Goal: Task Accomplishment & Management: Manage account settings

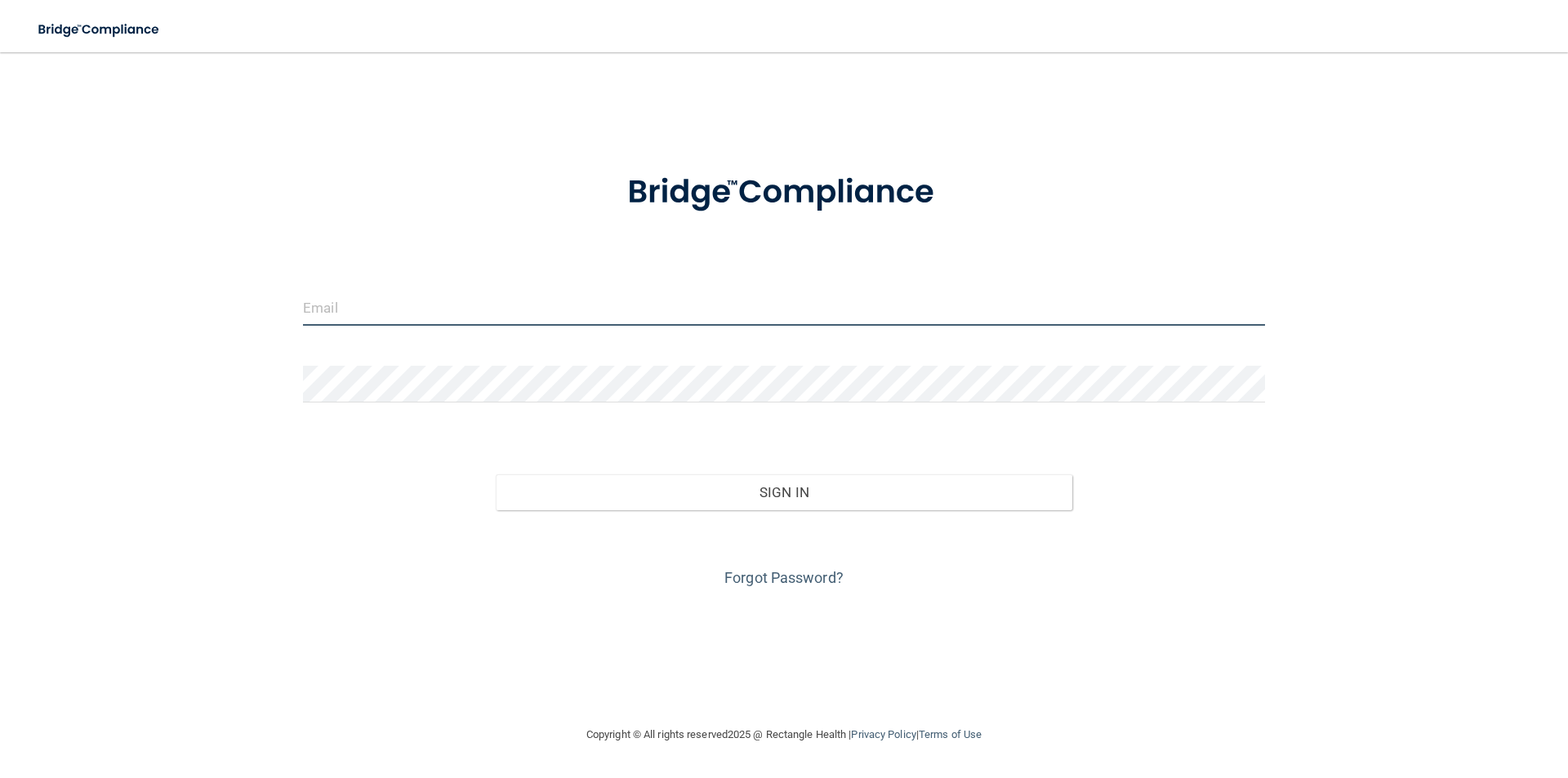
click at [447, 312] on input "email" at bounding box center [783, 307] width 962 height 37
type input "[EMAIL_ADDRESS][DOMAIN_NAME]"
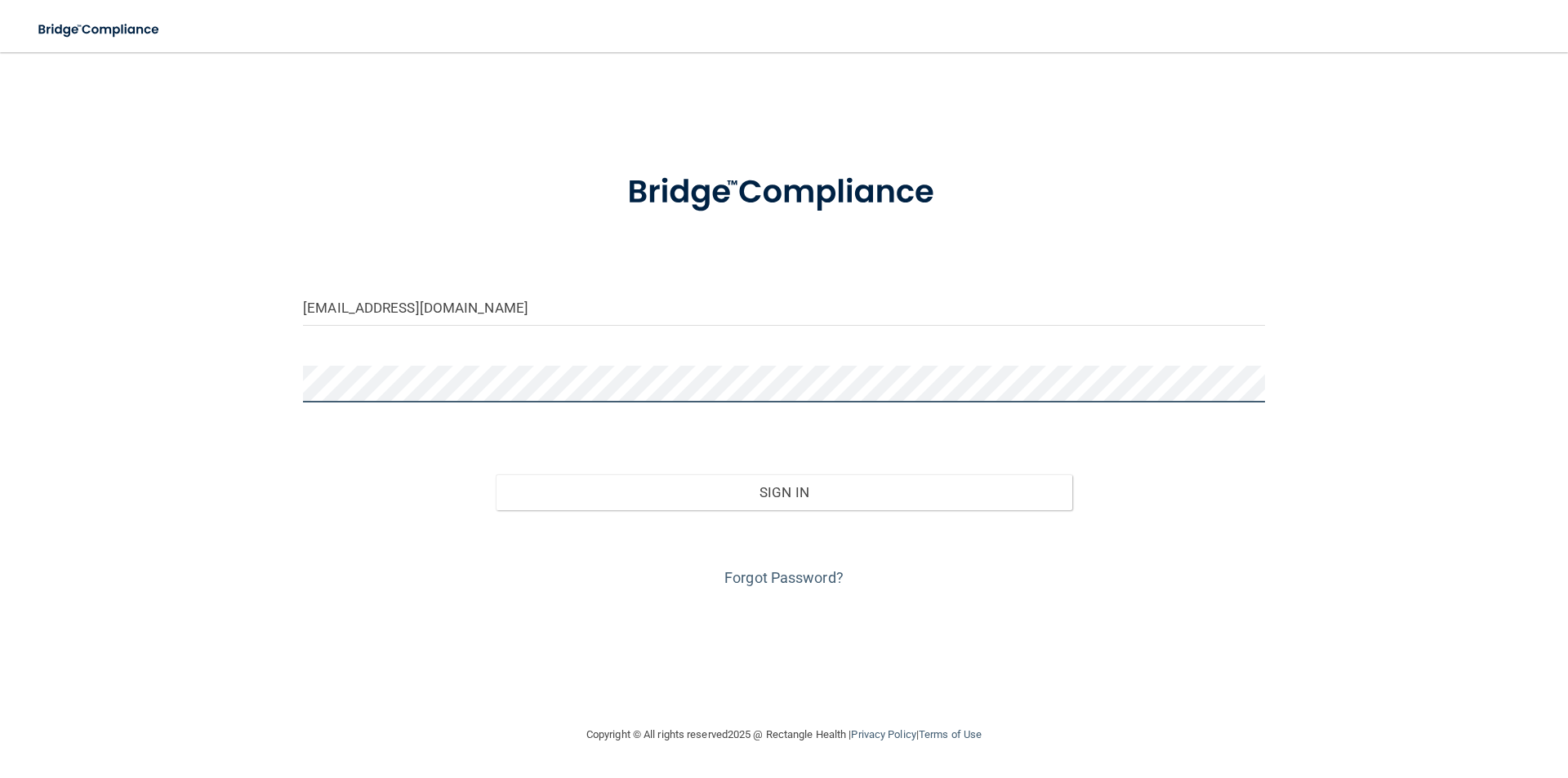
click at [496, 475] on button "Sign In" at bounding box center [784, 493] width 578 height 36
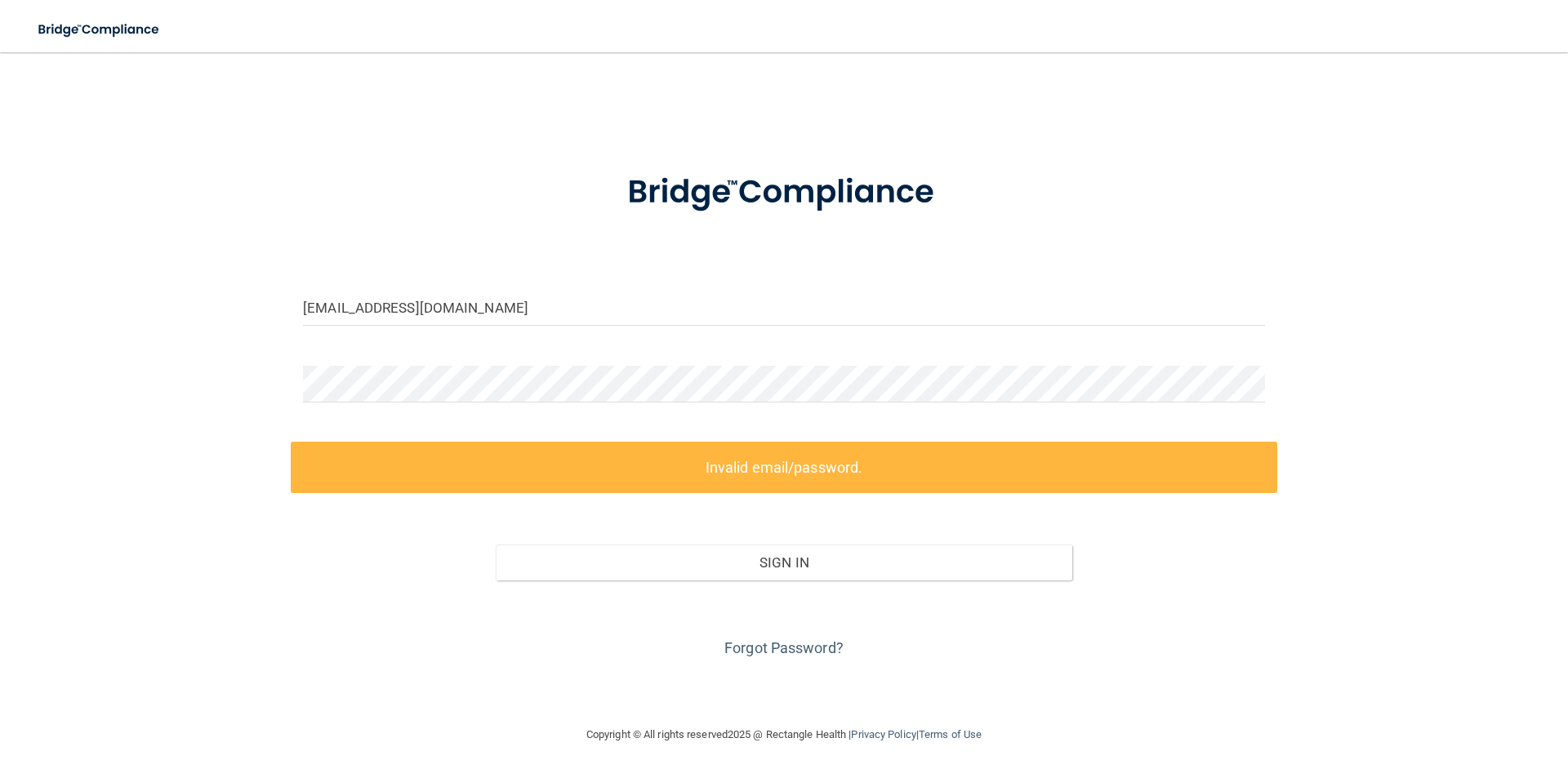
click at [678, 472] on label "Invalid email/password." at bounding box center [784, 467] width 987 height 51
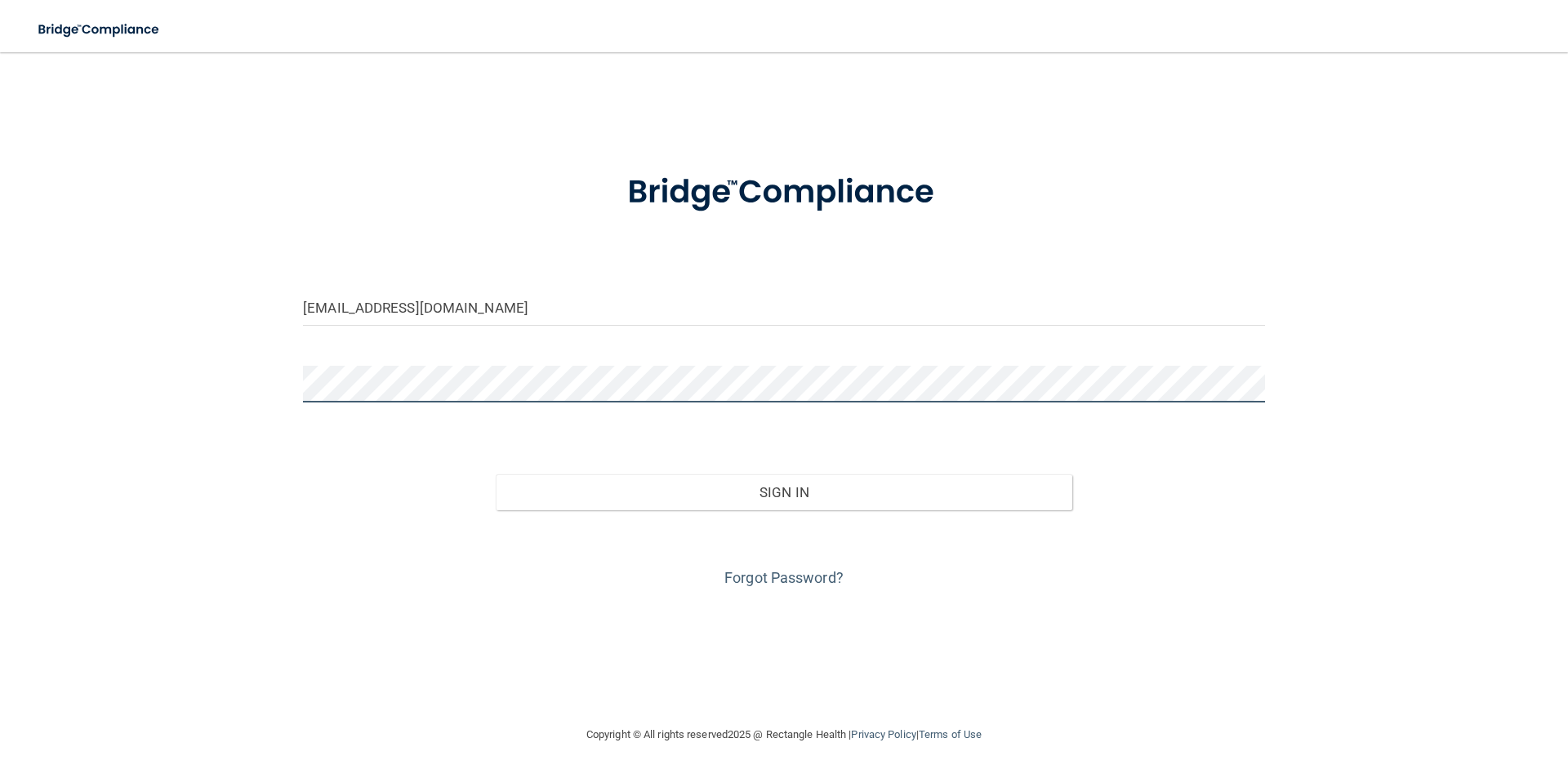
click at [496, 475] on button "Sign In" at bounding box center [784, 493] width 578 height 36
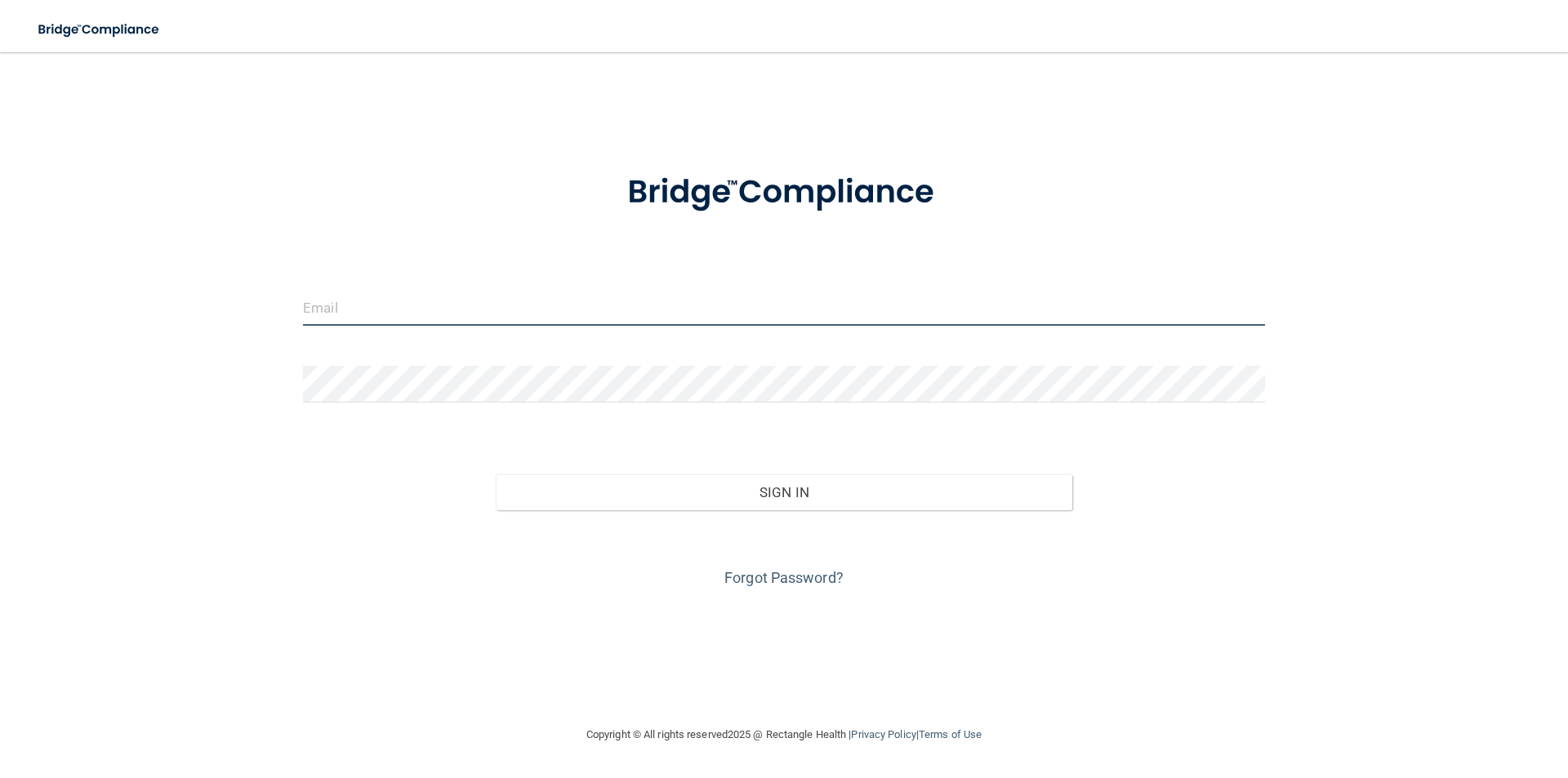
click at [359, 308] on input "email" at bounding box center [783, 307] width 962 height 37
type input "[EMAIL_ADDRESS][DOMAIN_NAME]"
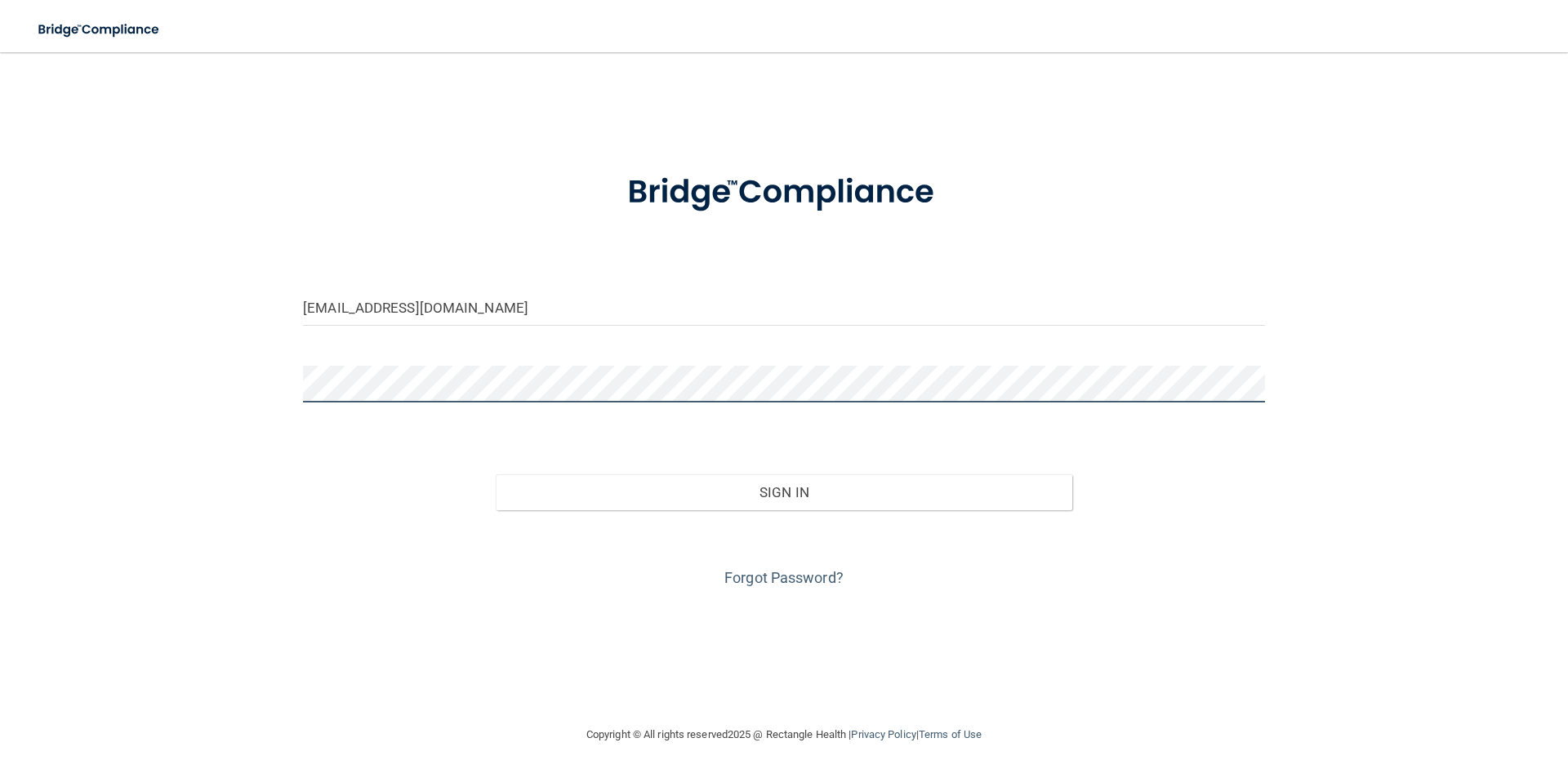
click at [496, 475] on button "Sign In" at bounding box center [784, 493] width 578 height 36
